Goal: Information Seeking & Learning: Learn about a topic

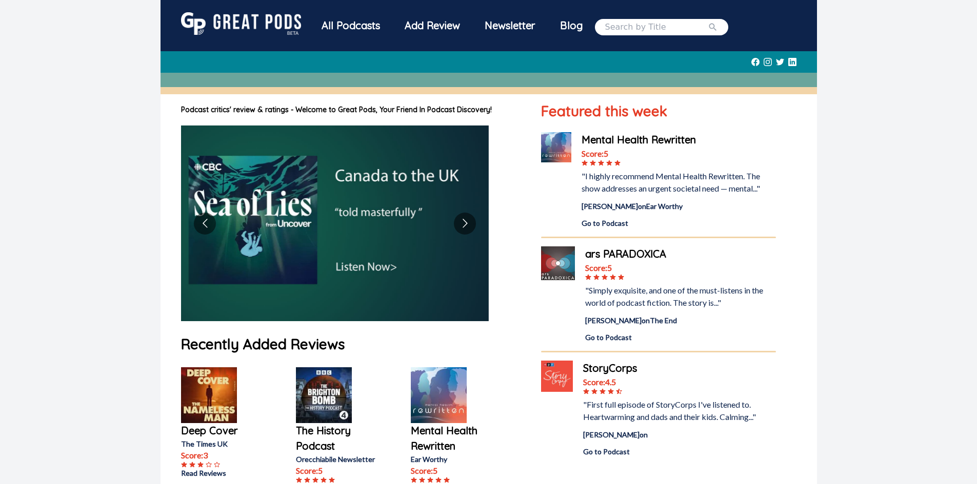
click at [638, 23] on input "search" at bounding box center [656, 27] width 103 height 12
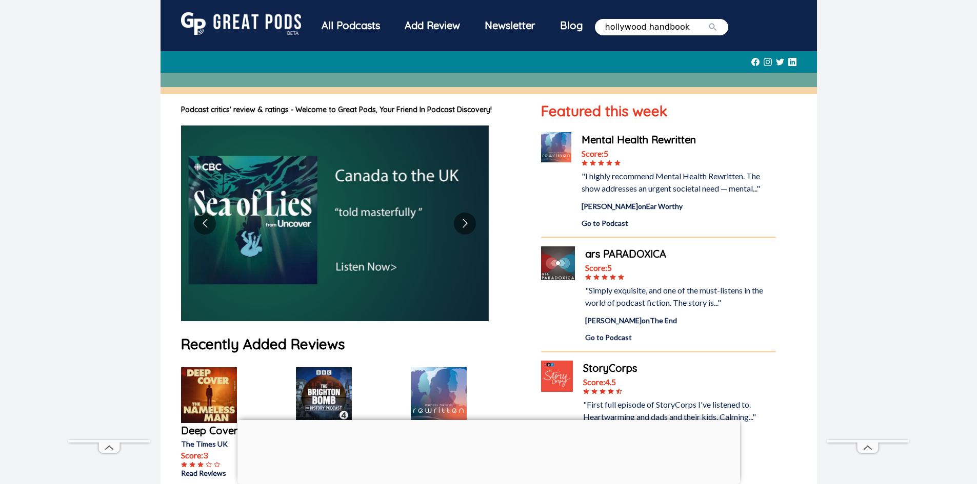
type input "hollywood handbook"
click at [708, 21] on button "submit" at bounding box center [713, 27] width 10 height 12
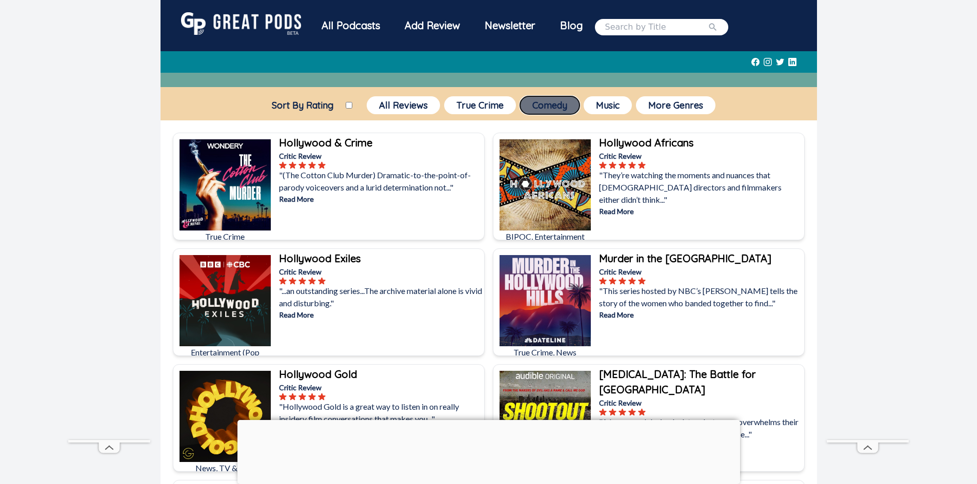
click at [557, 112] on button "Comedy" at bounding box center [549, 105] width 59 height 18
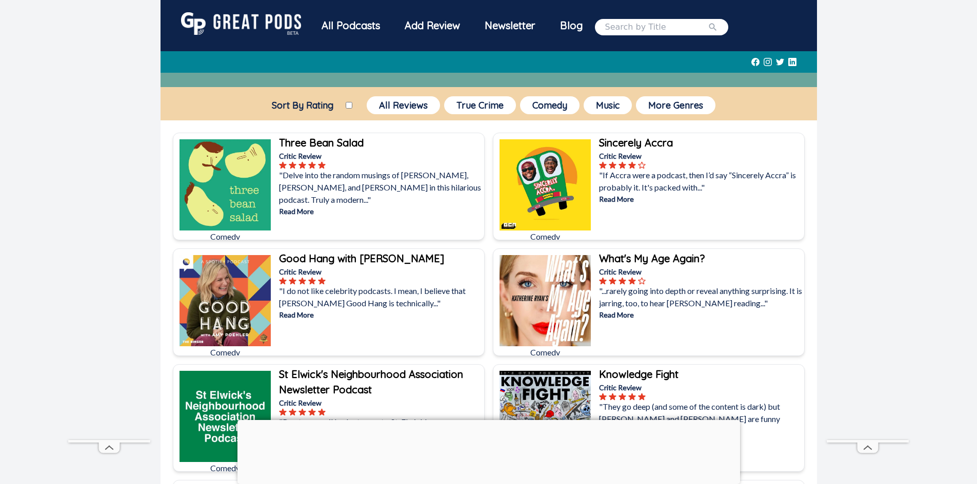
click at [641, 32] on input "search" at bounding box center [656, 27] width 103 height 12
type input "comedy bang bang"
click at [708, 21] on button "submit" at bounding box center [713, 27] width 10 height 12
